Goal: Information Seeking & Learning: Learn about a topic

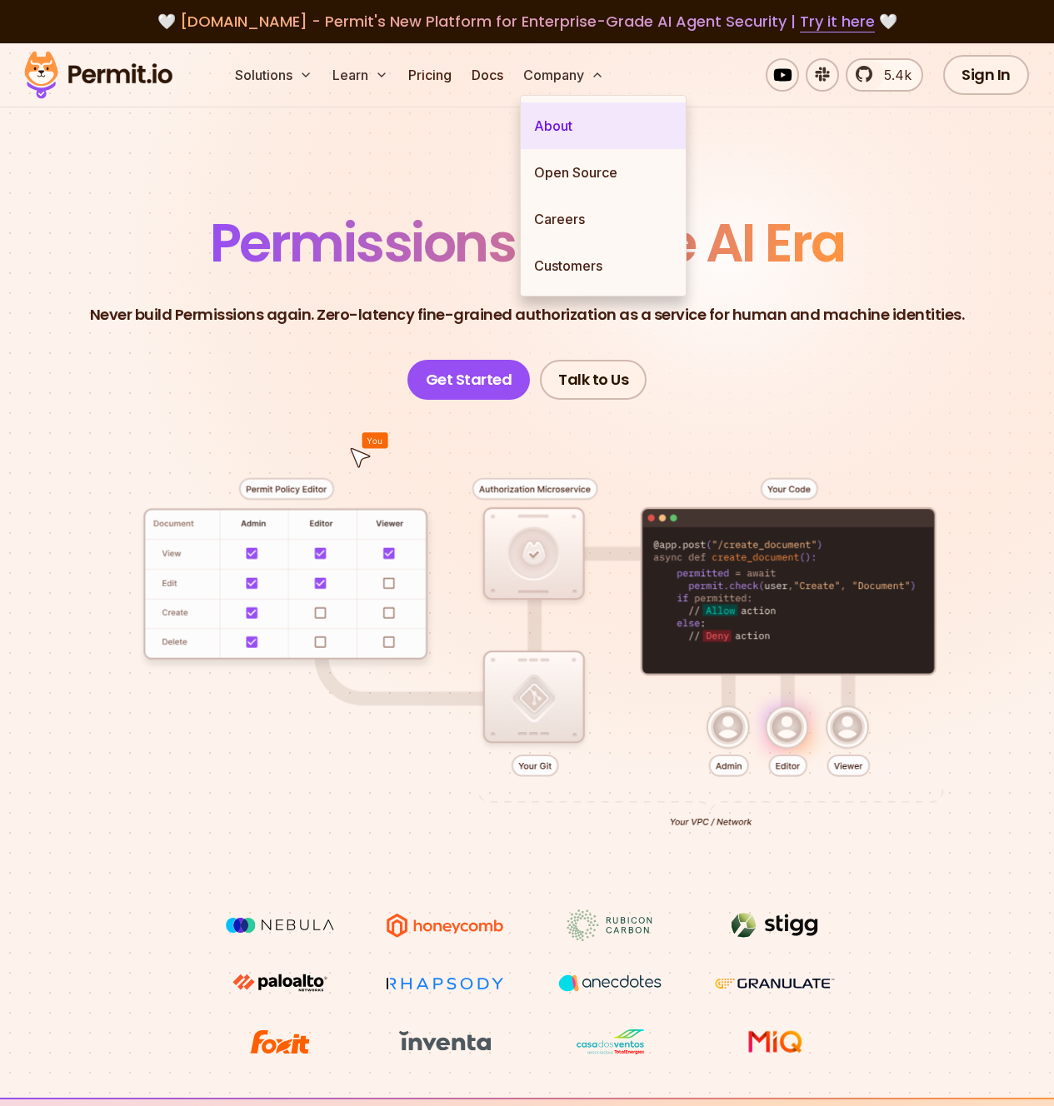
click at [577, 131] on link "About" at bounding box center [603, 125] width 165 height 47
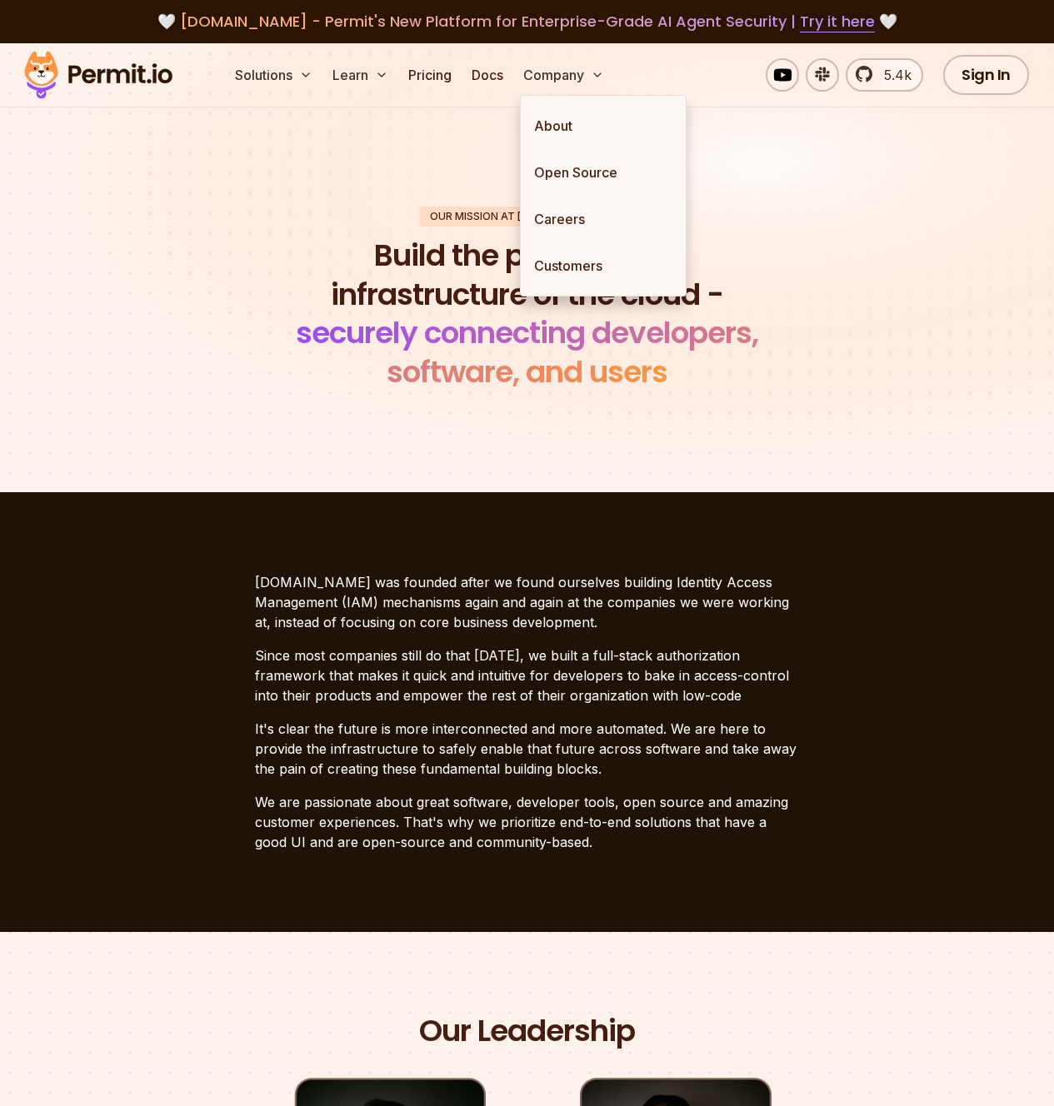
click at [373, 230] on div "Our mission at Permit Build the permissions infrastructure of the cloud - secur…" at bounding box center [526, 300] width 1027 height 186
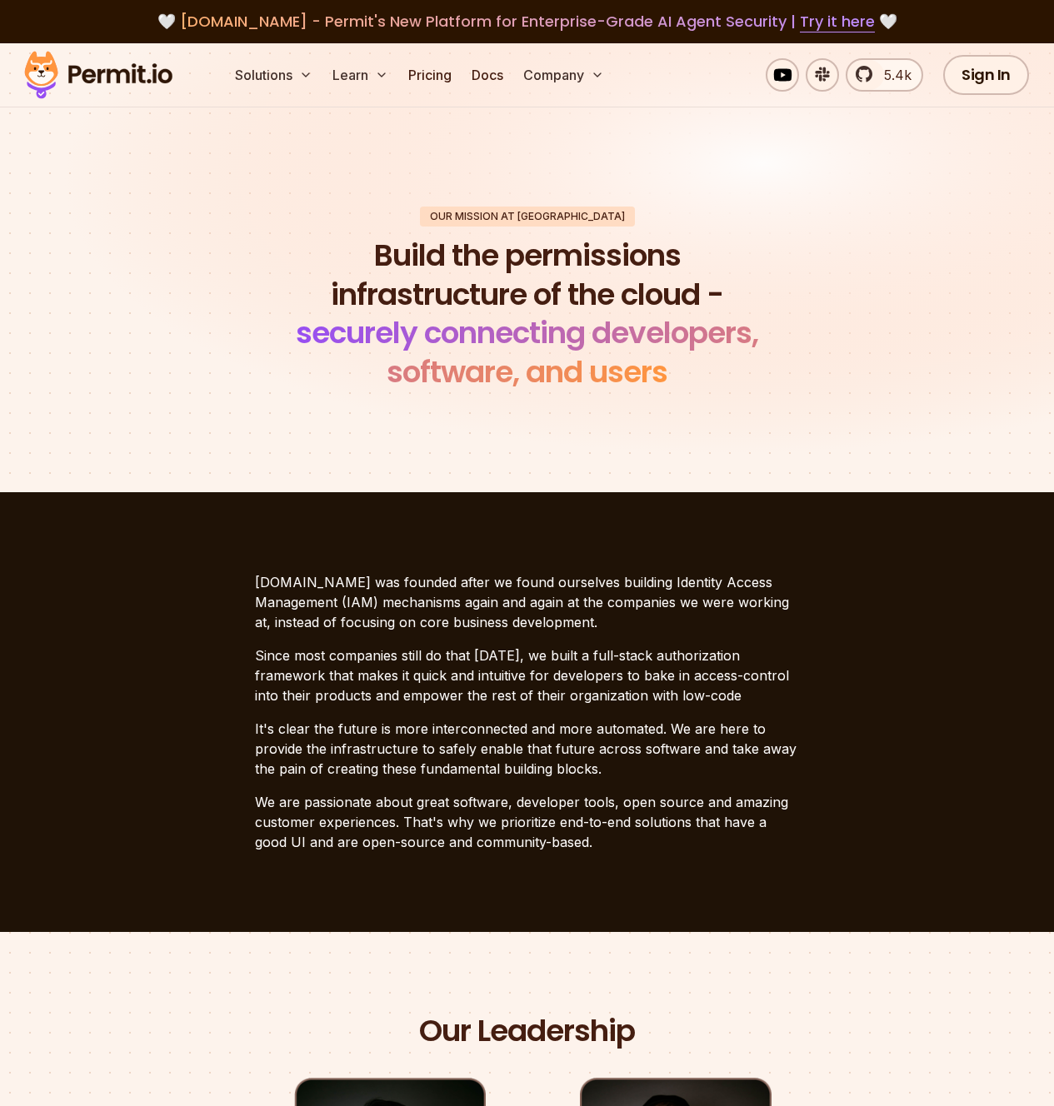
scroll to position [249, 0]
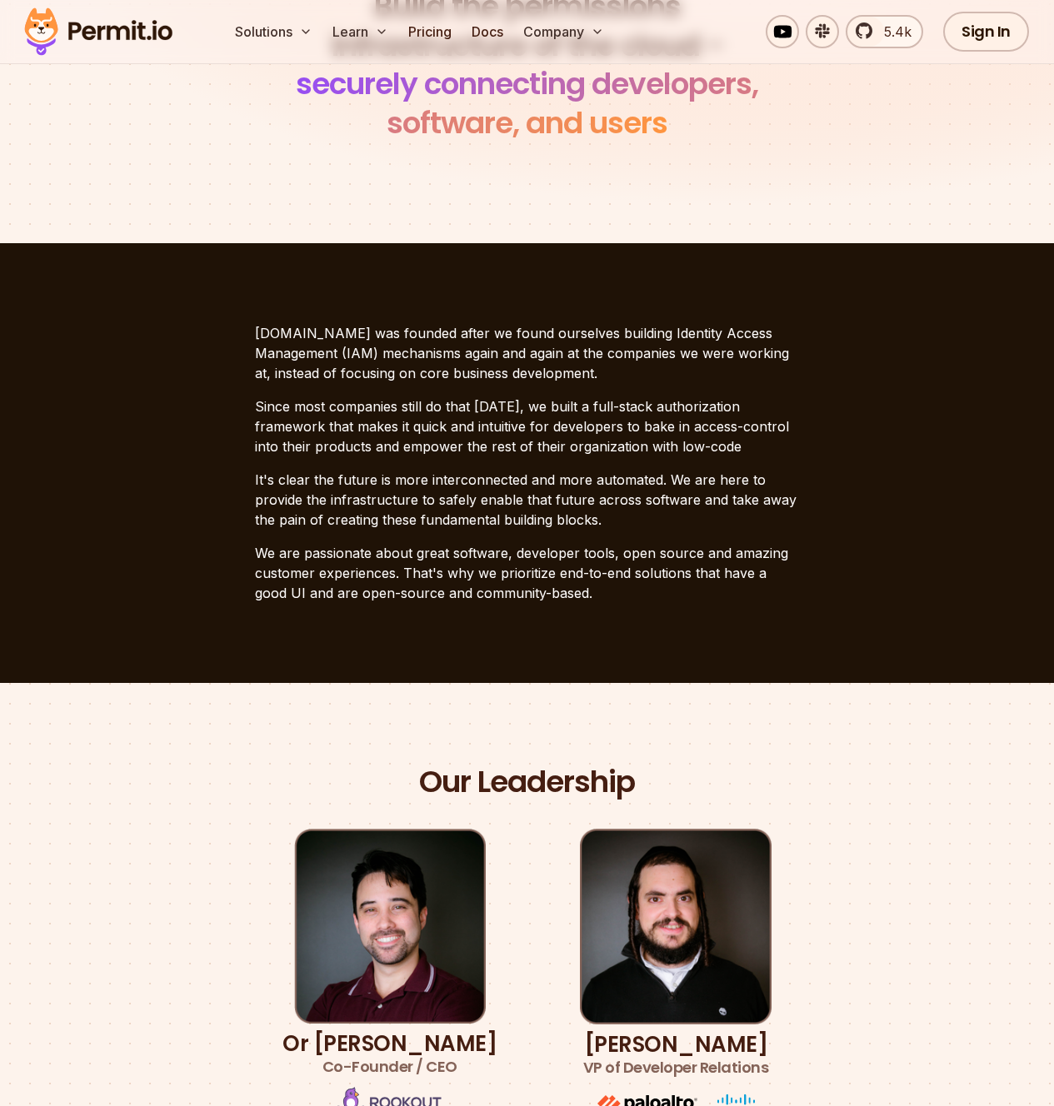
click at [428, 362] on p "[DOMAIN_NAME] was founded after we found ourselves building Identity Access Man…" at bounding box center [527, 353] width 545 height 60
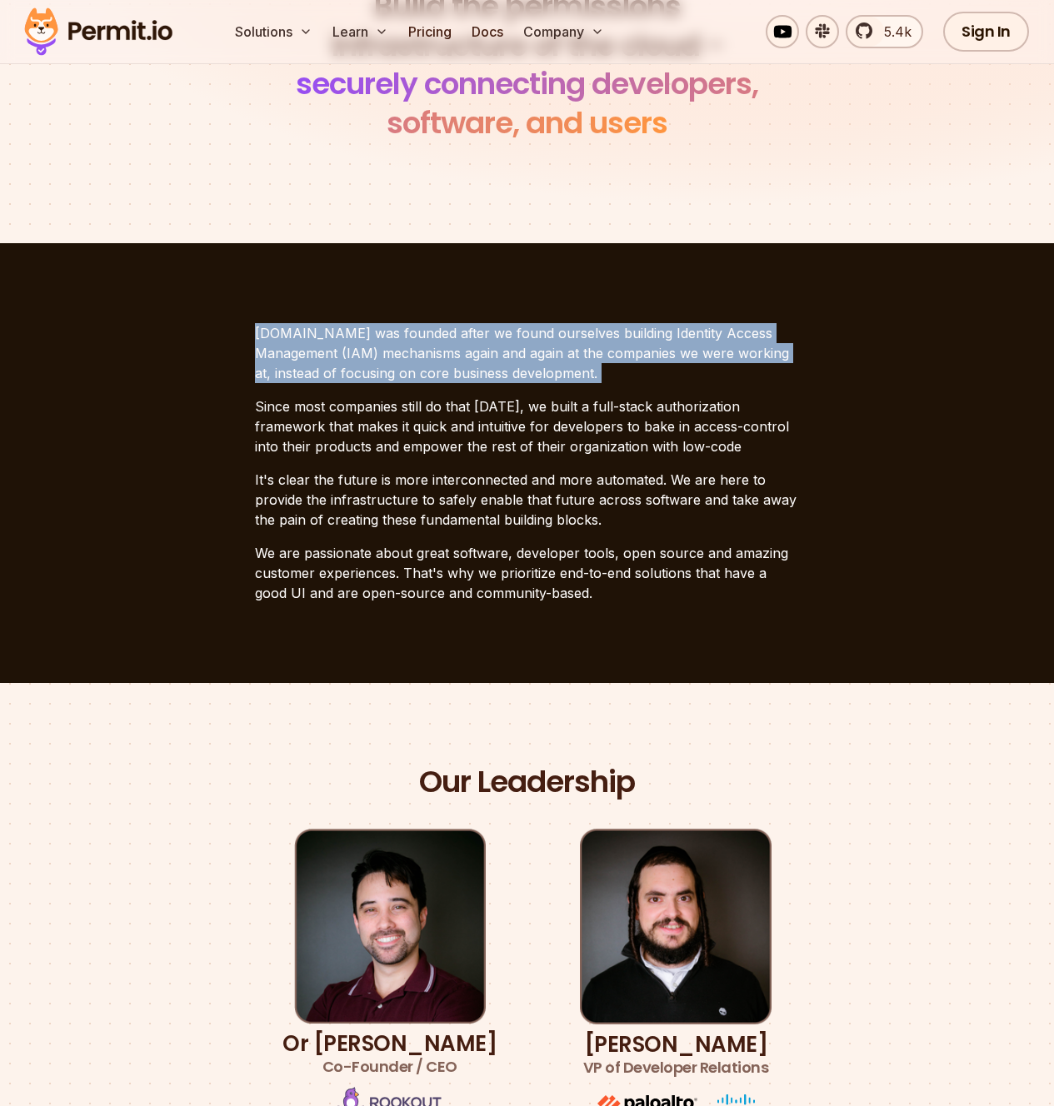
click at [428, 362] on p "[DOMAIN_NAME] was founded after we found ourselves building Identity Access Man…" at bounding box center [527, 353] width 545 height 60
click at [411, 372] on p "[DOMAIN_NAME] was founded after we found ourselves building Identity Access Man…" at bounding box center [527, 353] width 545 height 60
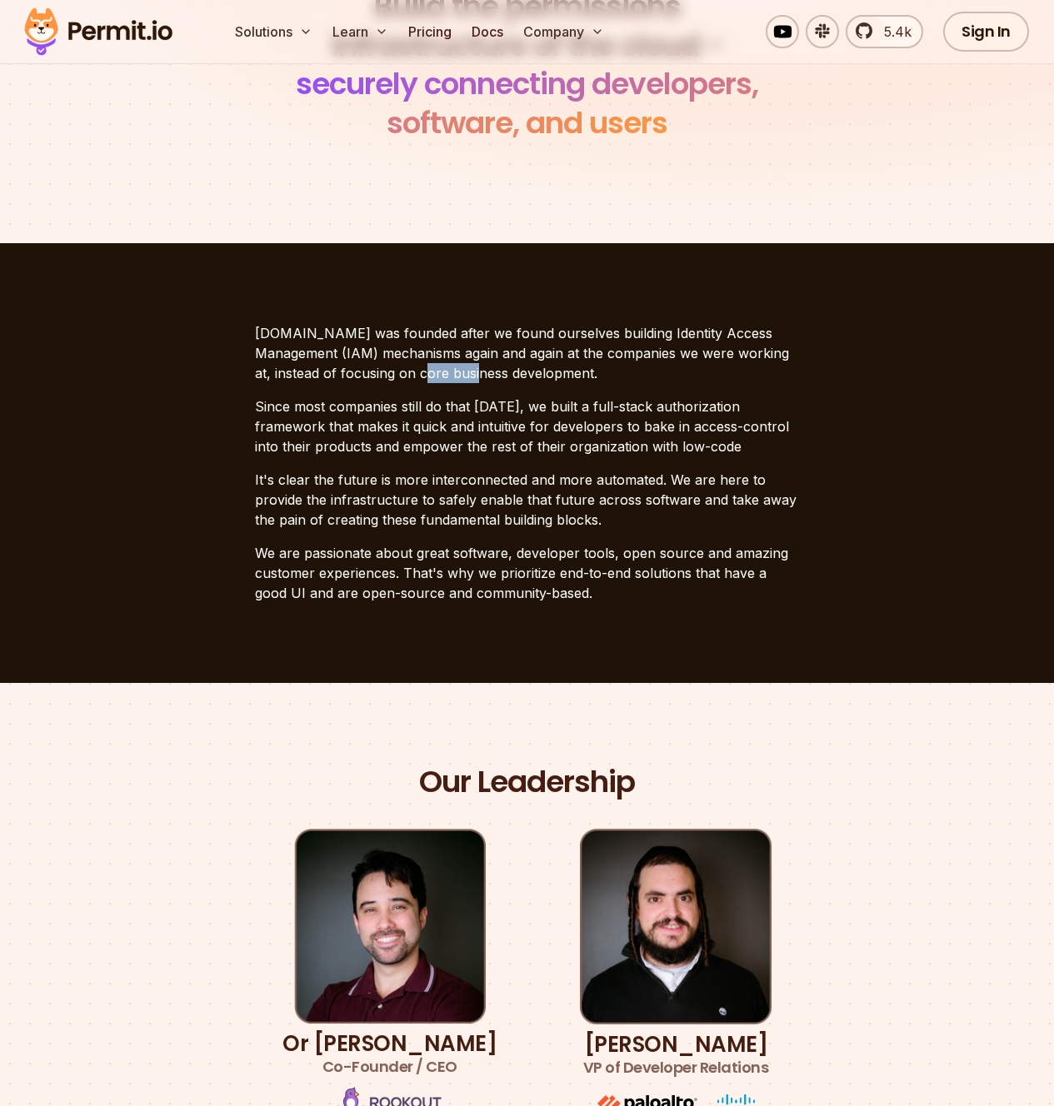
click at [411, 372] on p "[DOMAIN_NAME] was founded after we found ourselves building Identity Access Man…" at bounding box center [527, 353] width 545 height 60
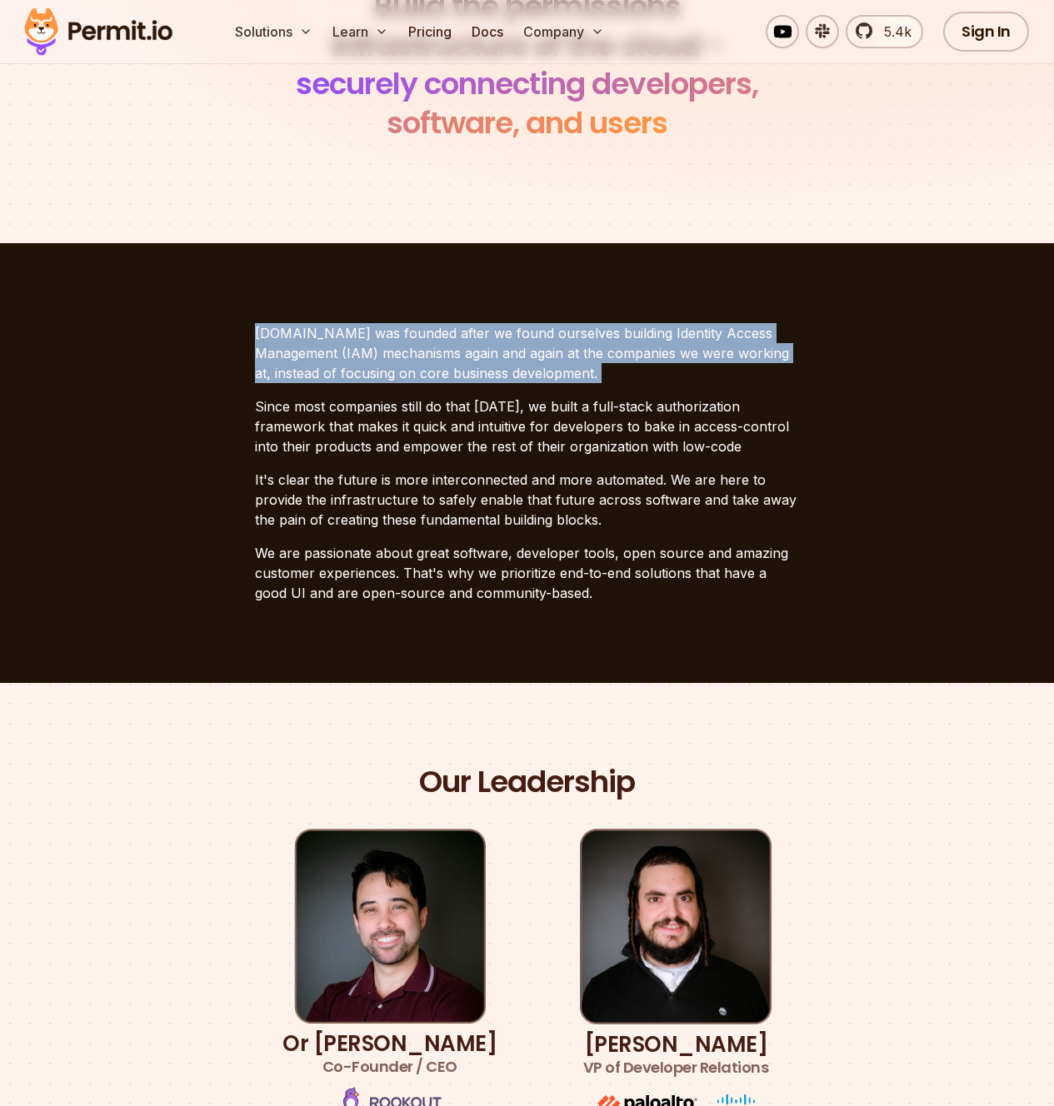
click at [411, 372] on p "[DOMAIN_NAME] was founded after we found ourselves building Identity Access Man…" at bounding box center [527, 353] width 545 height 60
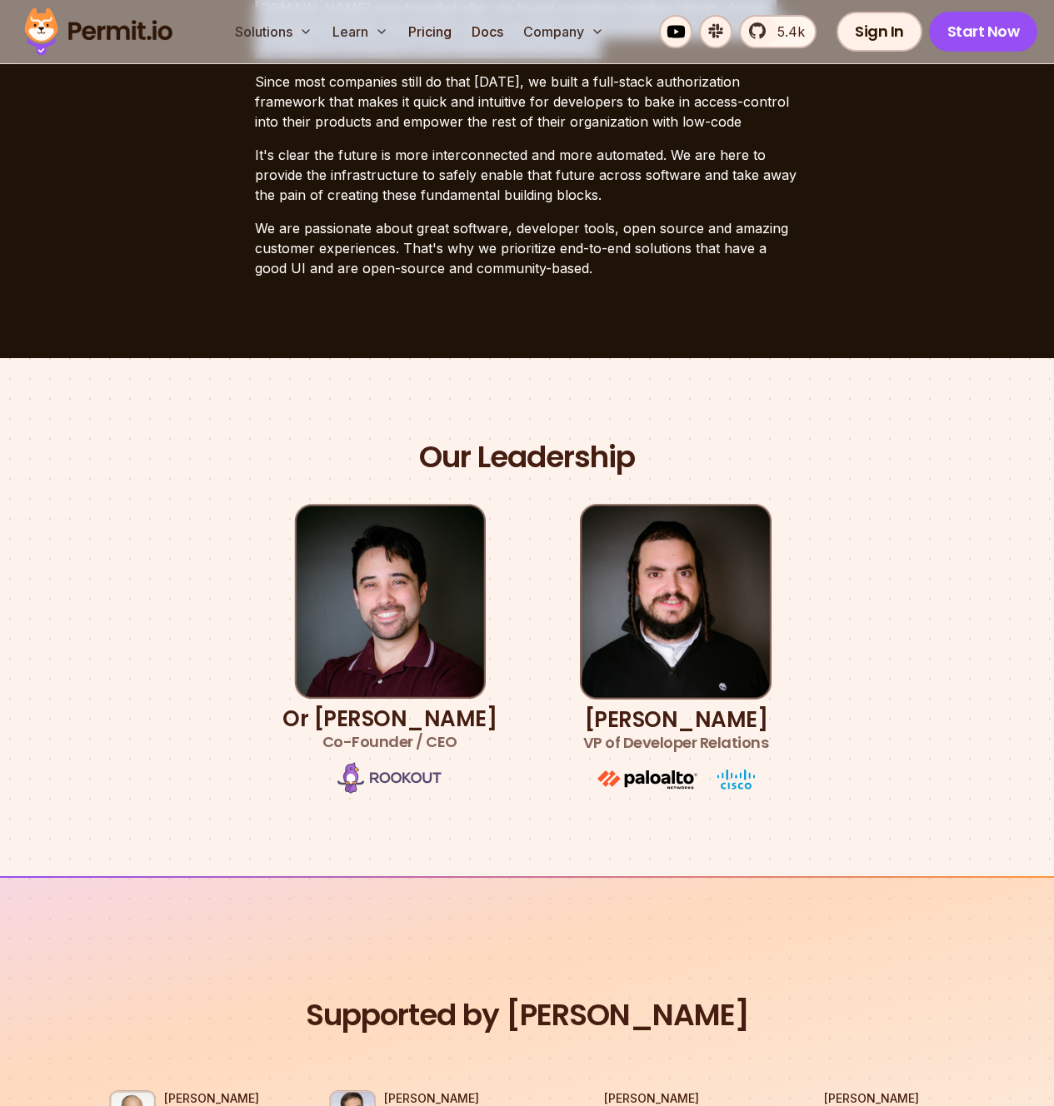
scroll to position [0, 0]
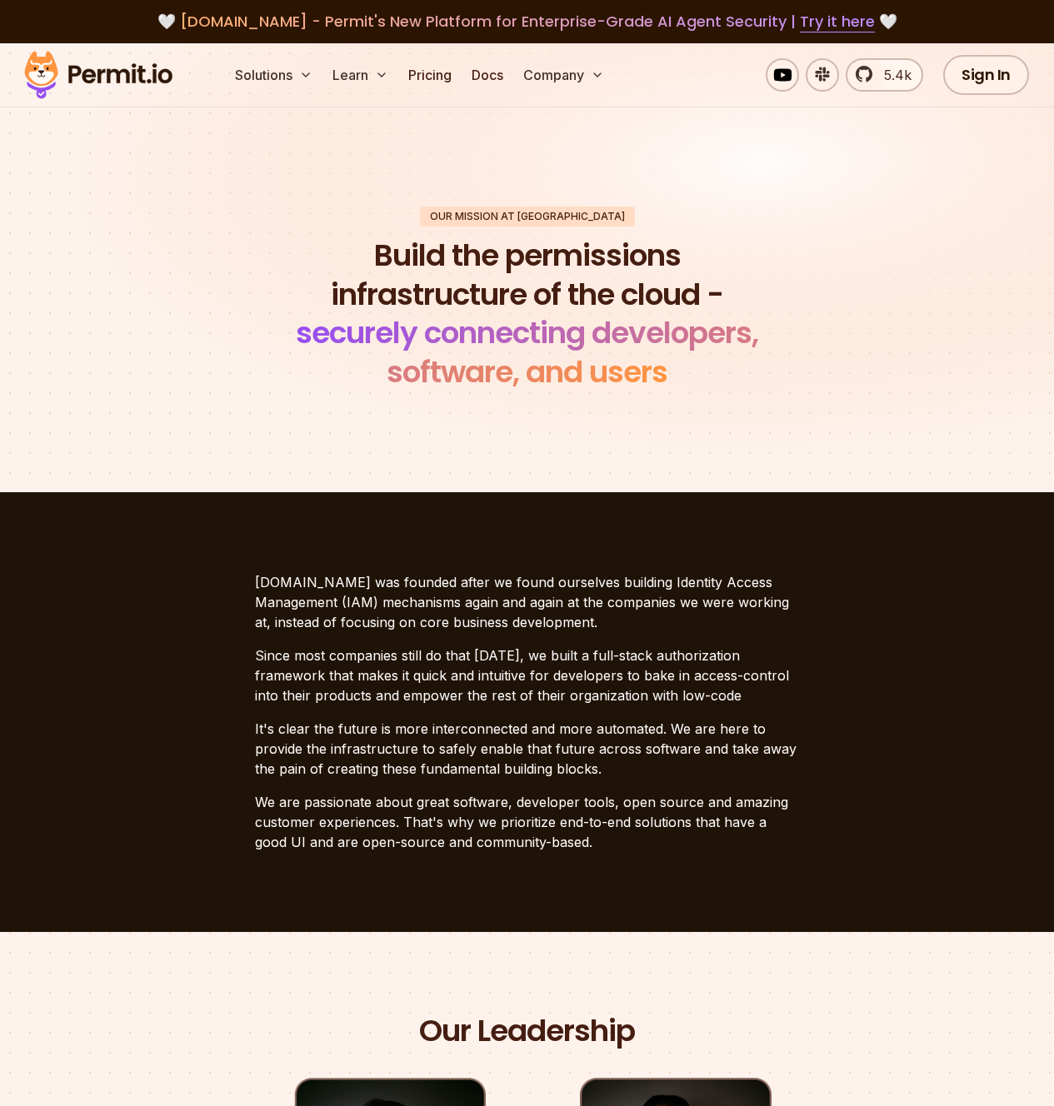
click at [418, 247] on h1 "Build the permissions infrastructure of the cloud - securely connecting develop…" at bounding box center [527, 315] width 508 height 156
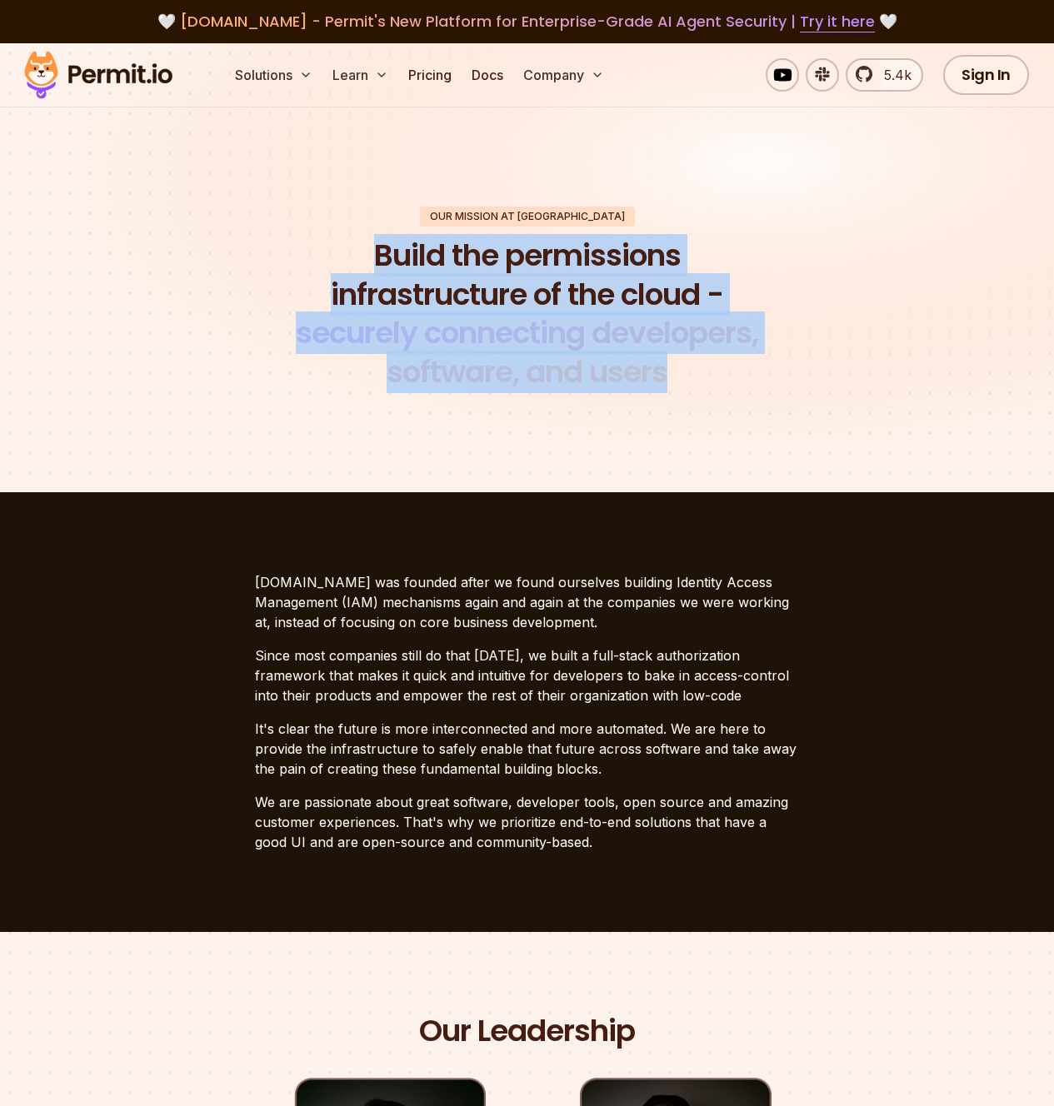
click at [418, 247] on h1 "Build the permissions infrastructure of the cloud - securely connecting develop…" at bounding box center [527, 315] width 508 height 156
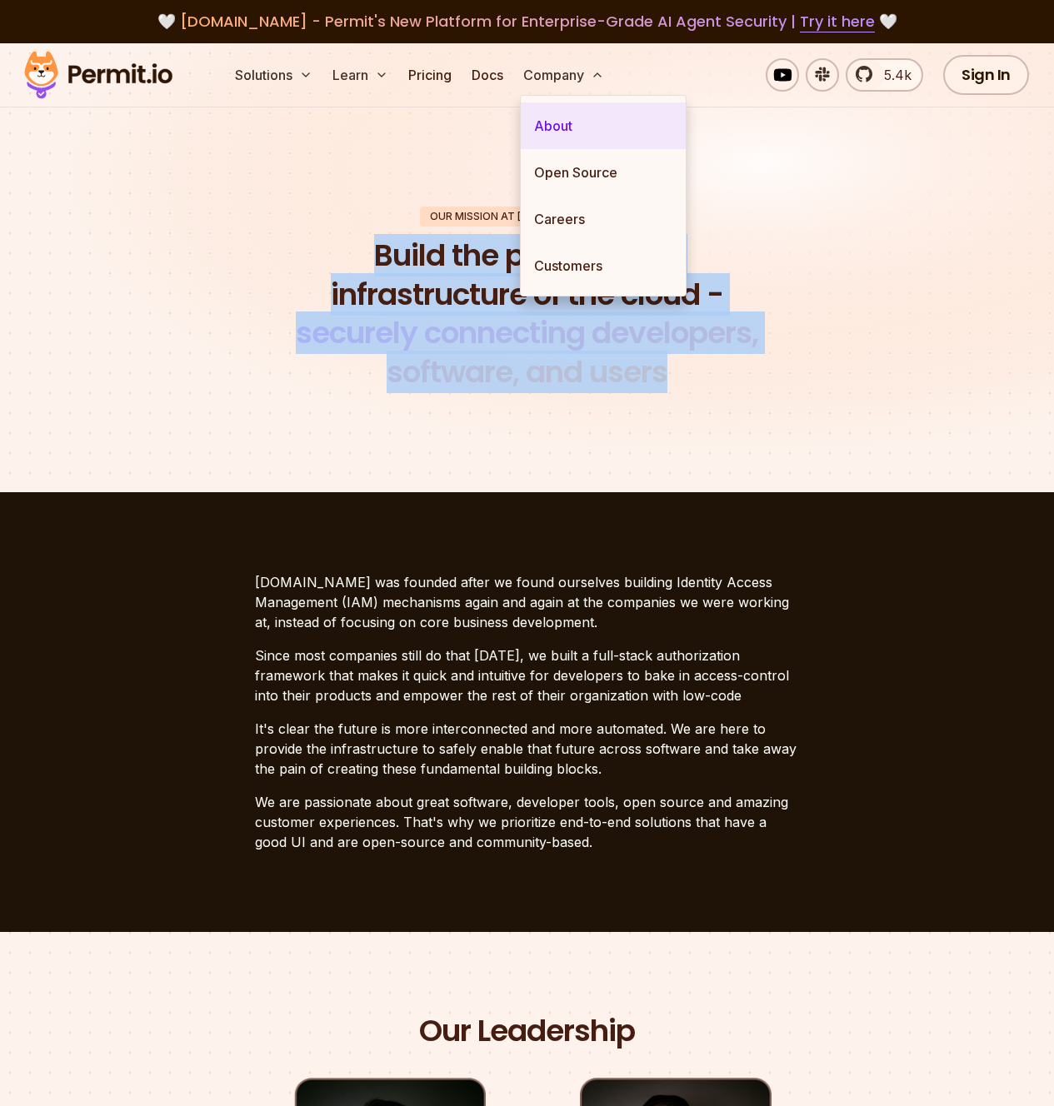
click at [570, 137] on link "About" at bounding box center [603, 125] width 165 height 47
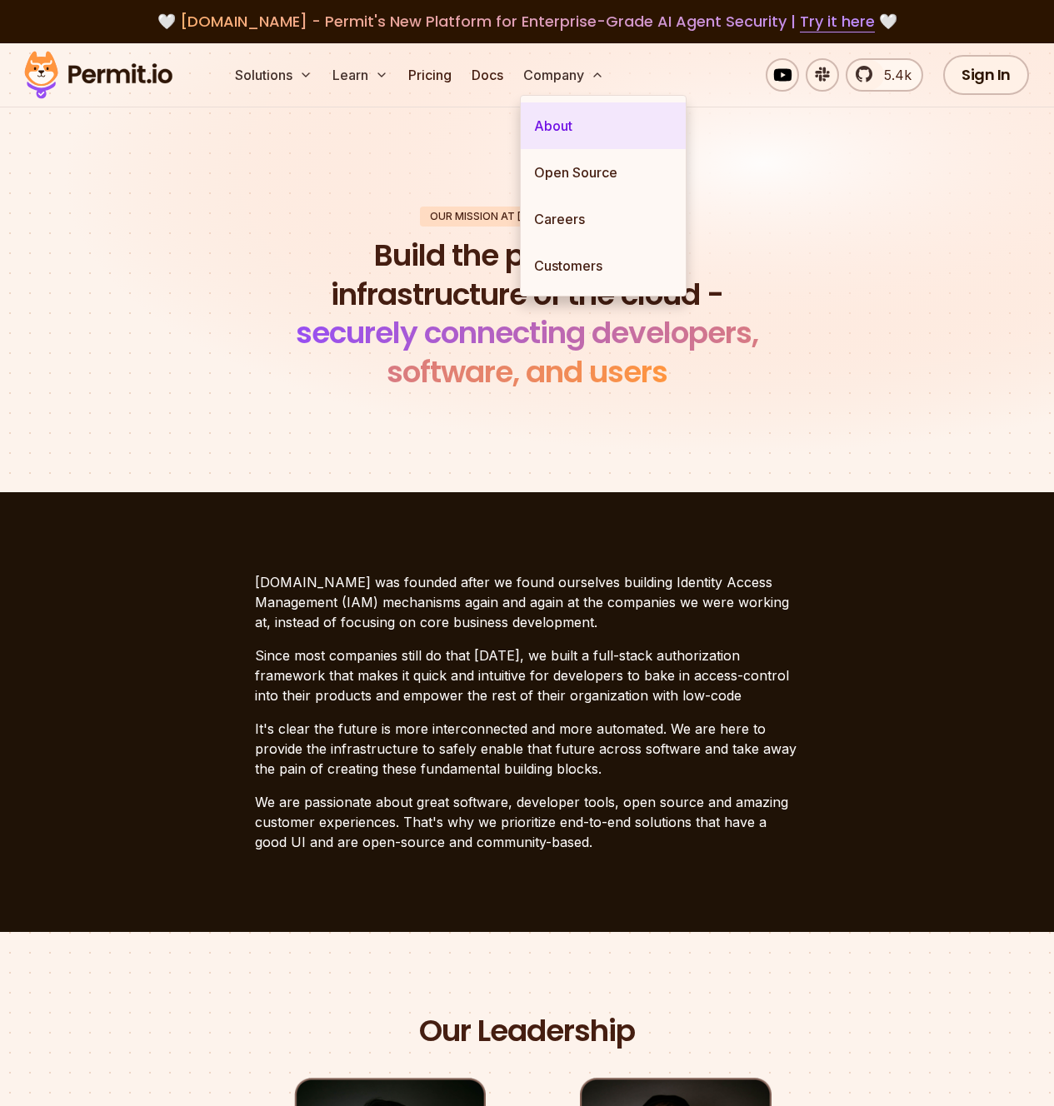
click at [568, 123] on link "About" at bounding box center [603, 125] width 165 height 47
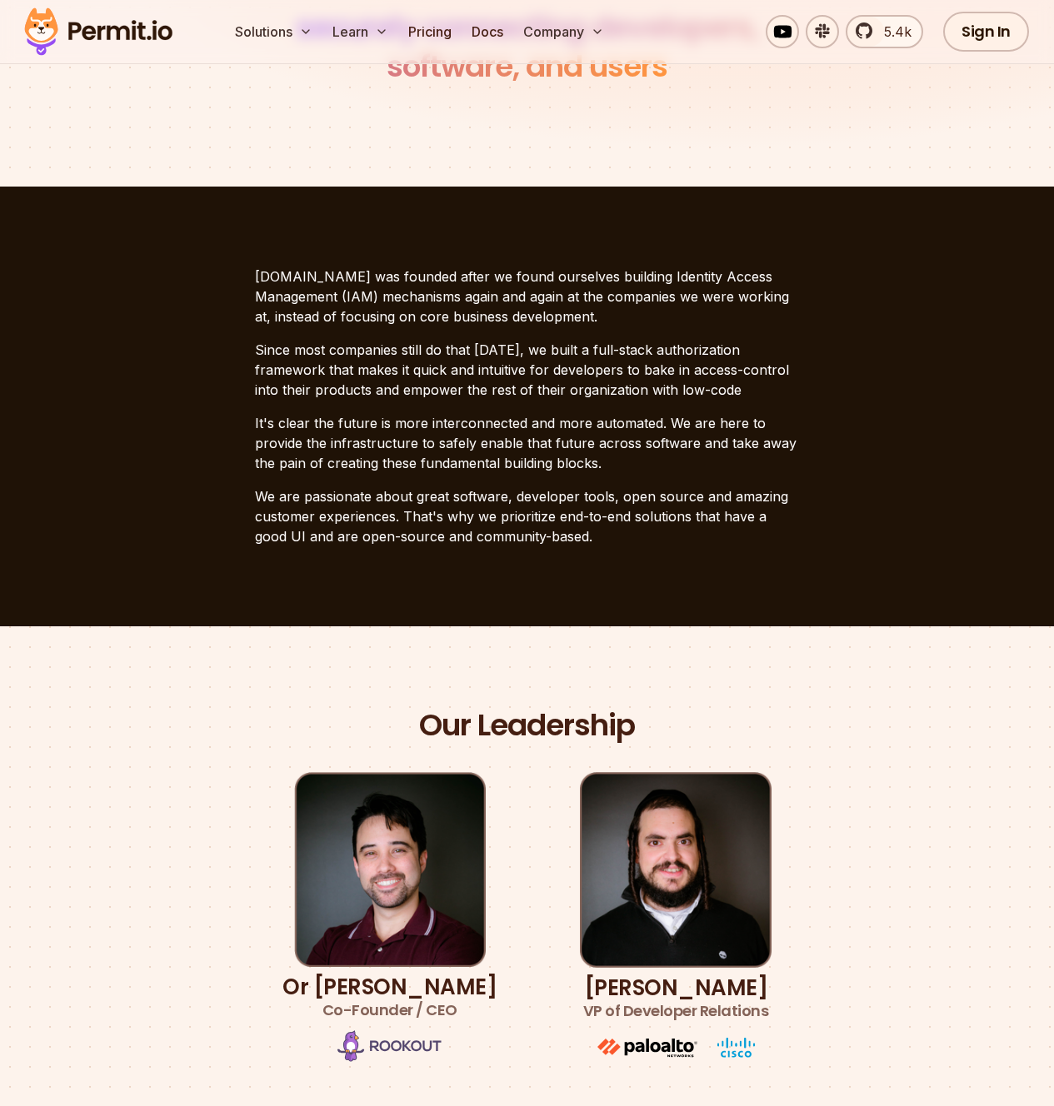
scroll to position [220, 0]
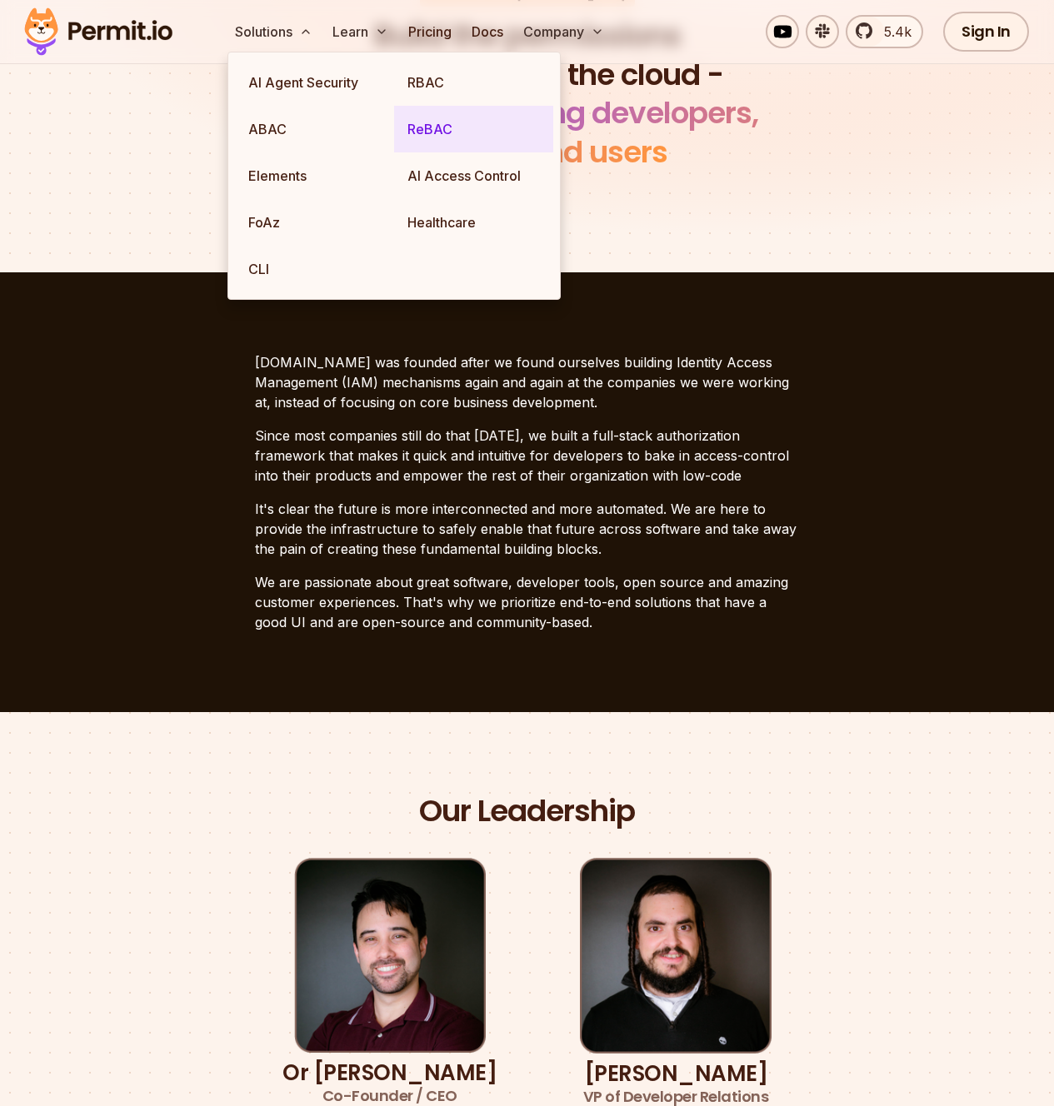
click at [435, 126] on link "ReBAC" at bounding box center [473, 129] width 159 height 47
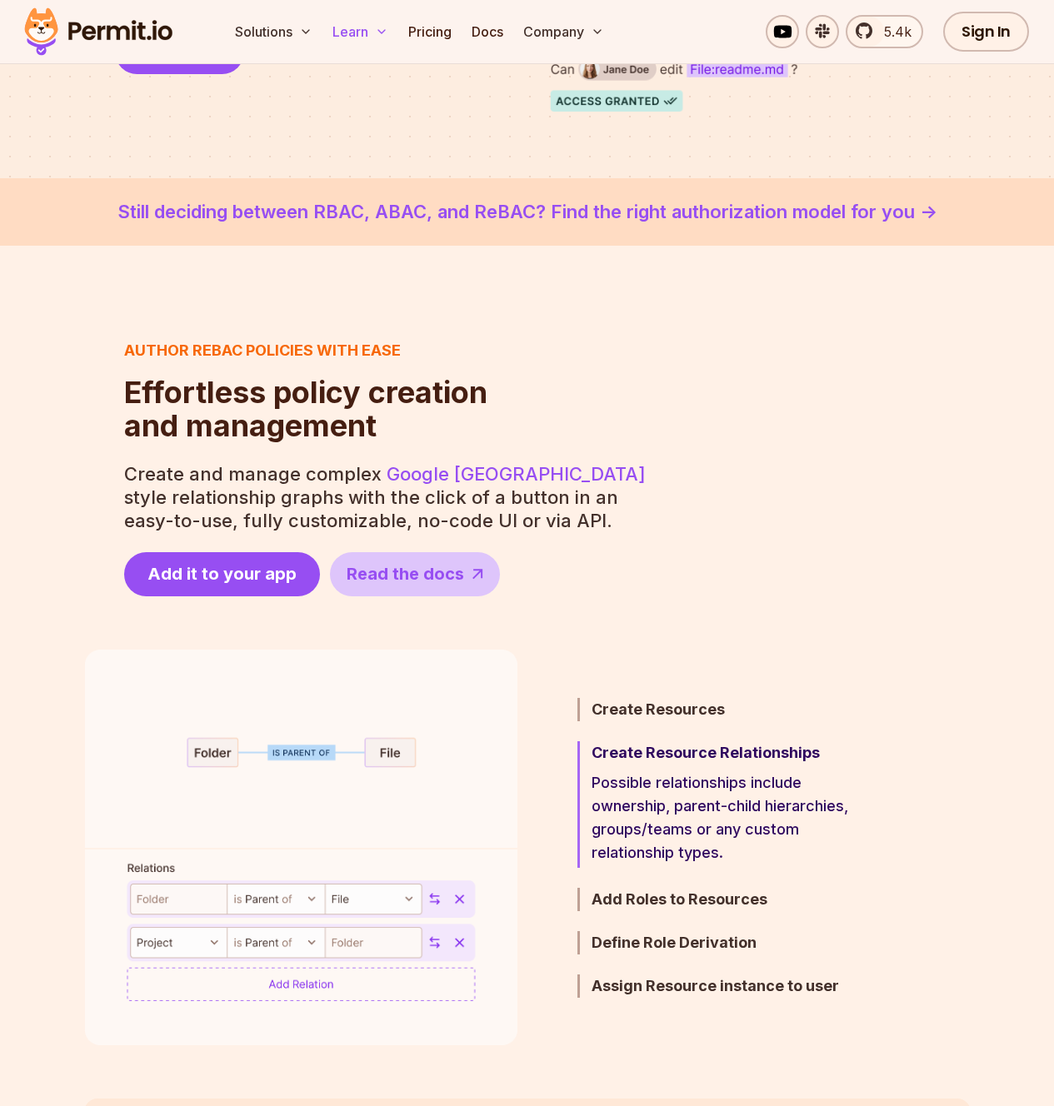
scroll to position [527, 0]
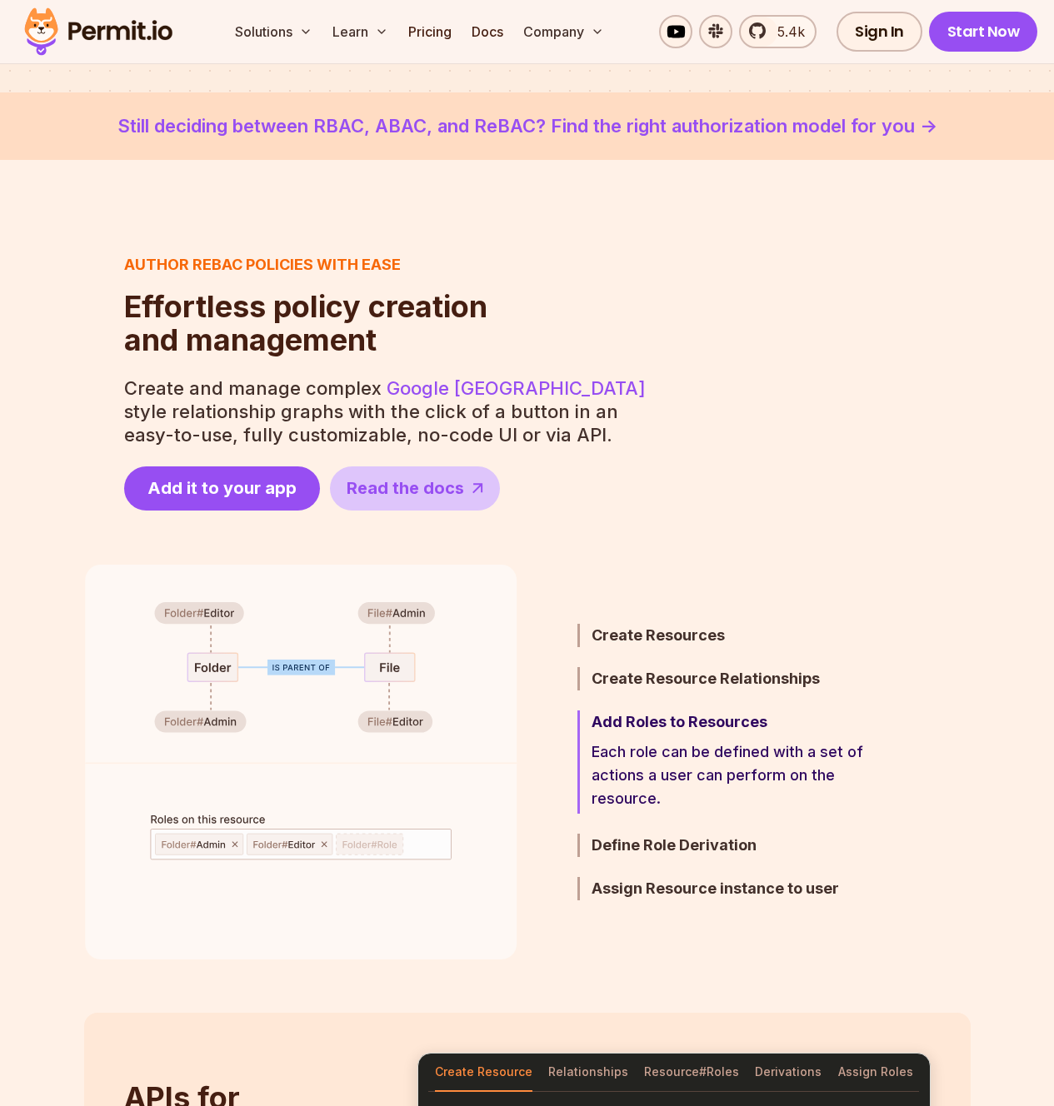
click at [342, 264] on h3 "Author ReBAC policies with ease" at bounding box center [305, 264] width 363 height 23
click at [332, 320] on span "Effortless policy creation" at bounding box center [305, 306] width 363 height 33
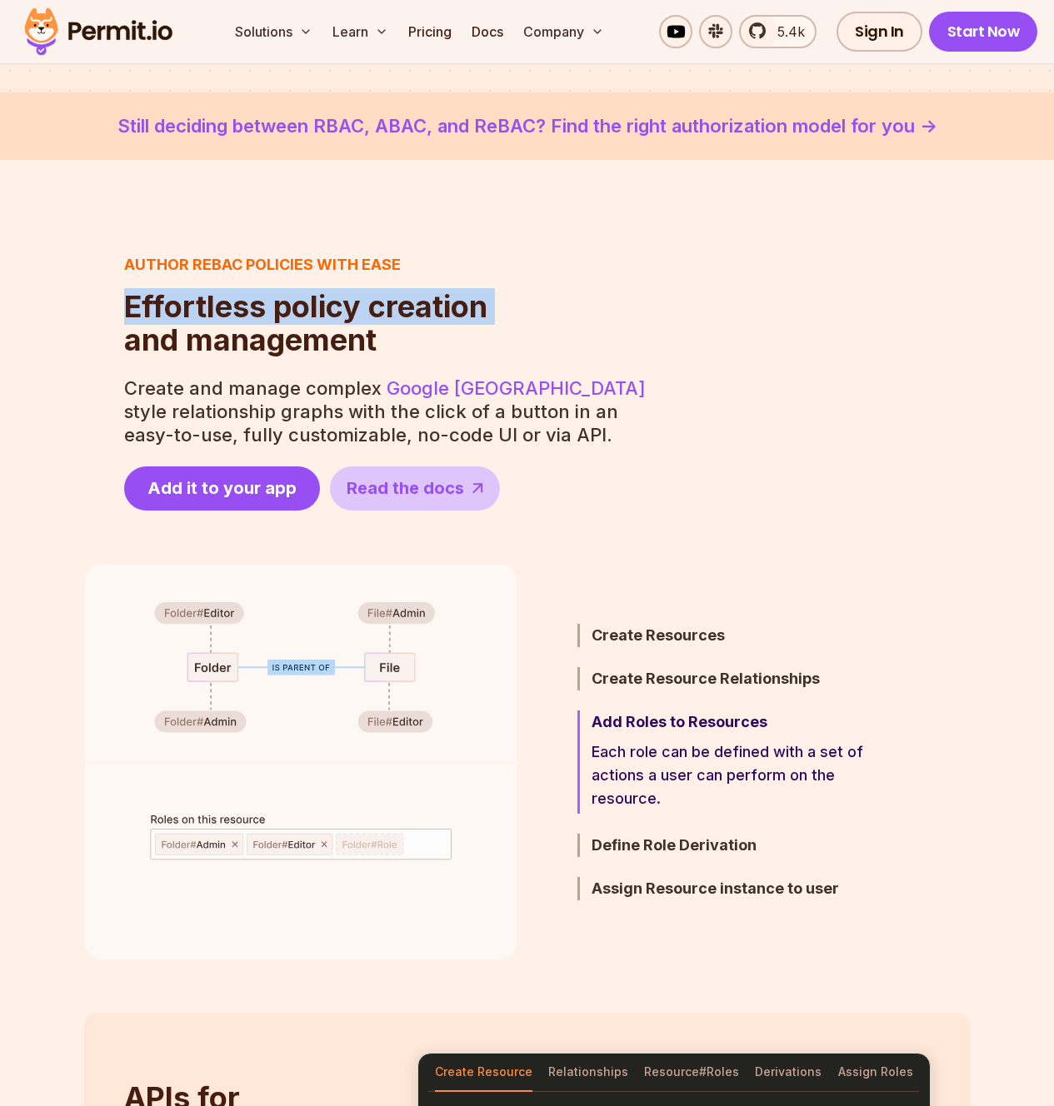
click at [332, 320] on span "Effortless policy creation" at bounding box center [305, 306] width 363 height 33
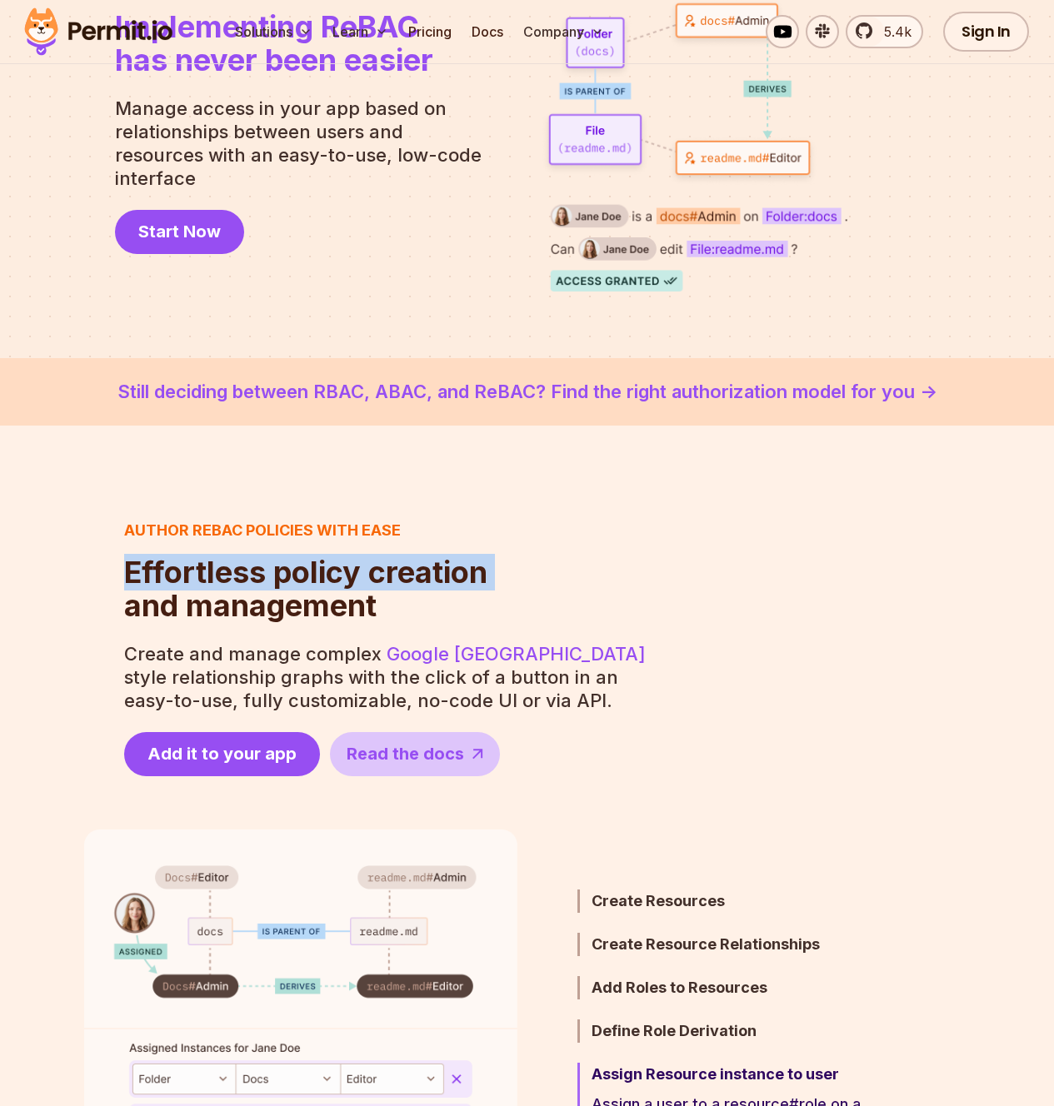
scroll to position [0, 0]
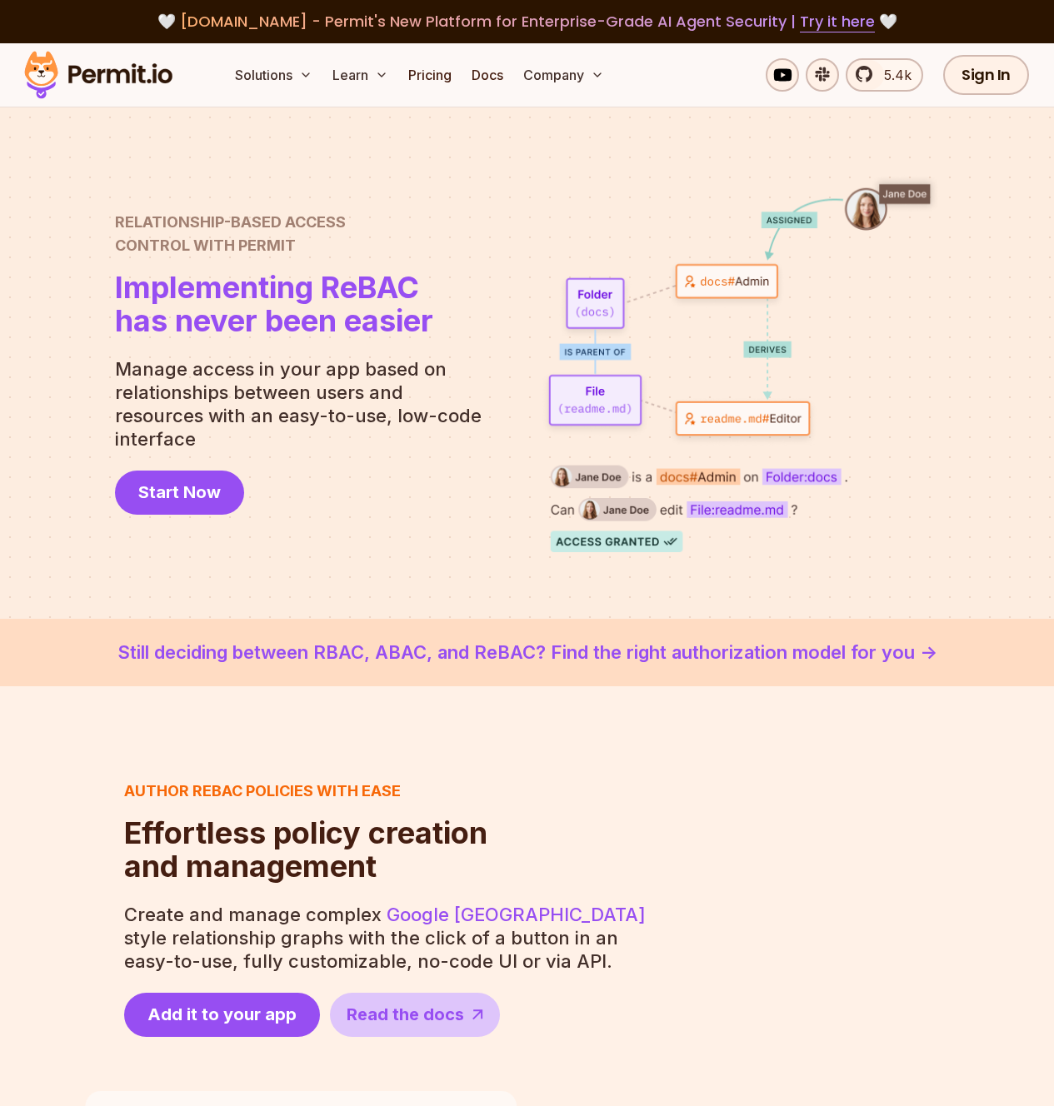
click at [213, 392] on p "Manage access in your app based on relationships between users and resources wi…" at bounding box center [305, 403] width 380 height 93
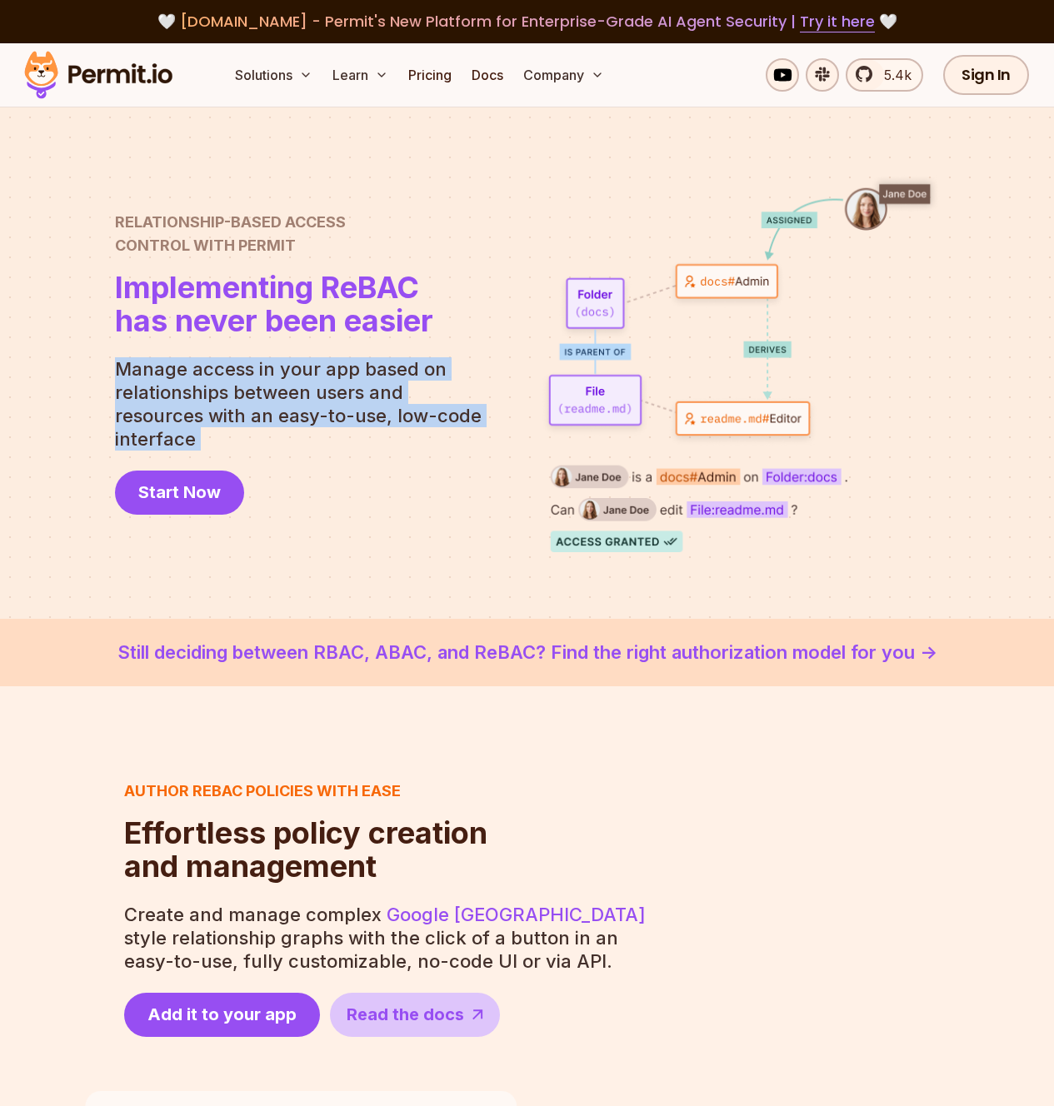
click at [213, 392] on p "Manage access in your app based on relationships between users and resources wi…" at bounding box center [305, 403] width 380 height 93
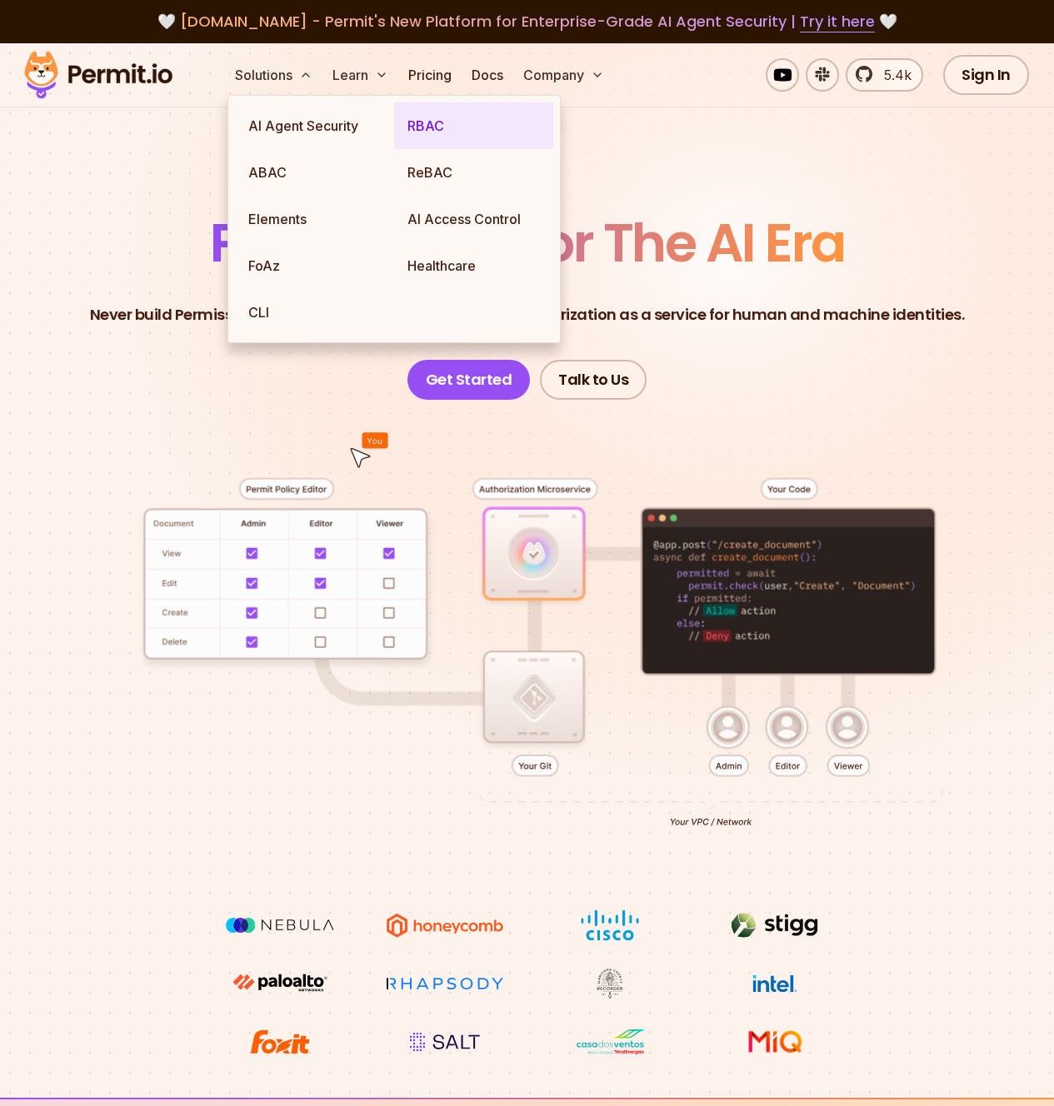
click at [414, 127] on link "RBAC" at bounding box center [473, 125] width 159 height 47
